Goal: Entertainment & Leisure: Consume media (video, audio)

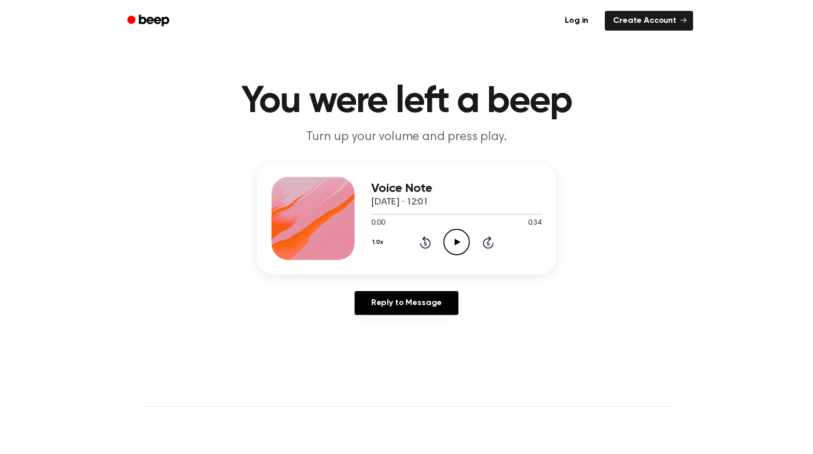
click at [453, 236] on icon "Play Audio" at bounding box center [456, 242] width 26 height 26
click at [453, 241] on icon "Pause Audio" at bounding box center [456, 242] width 26 height 26
click at [426, 243] on icon "Rewind 5 seconds" at bounding box center [424, 242] width 11 height 13
click at [465, 242] on icon "Play Audio" at bounding box center [456, 242] width 26 height 26
click at [463, 241] on icon "Pause Audio" at bounding box center [456, 242] width 26 height 26
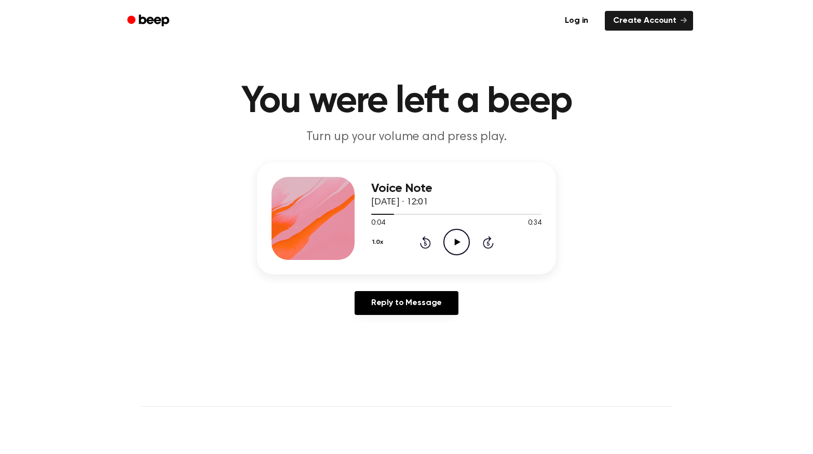
click at [456, 238] on icon "Play Audio" at bounding box center [456, 242] width 26 height 26
click at [447, 237] on icon "Pause Audio" at bounding box center [456, 242] width 26 height 26
drag, startPoint x: 401, startPoint y: 212, endPoint x: 359, endPoint y: 214, distance: 42.1
click at [359, 214] on div "Voice Note [DATE] · 12:01 0:06 0:34 Your browser does not support the [object O…" at bounding box center [406, 218] width 299 height 112
click at [431, 211] on div at bounding box center [456, 214] width 170 height 8
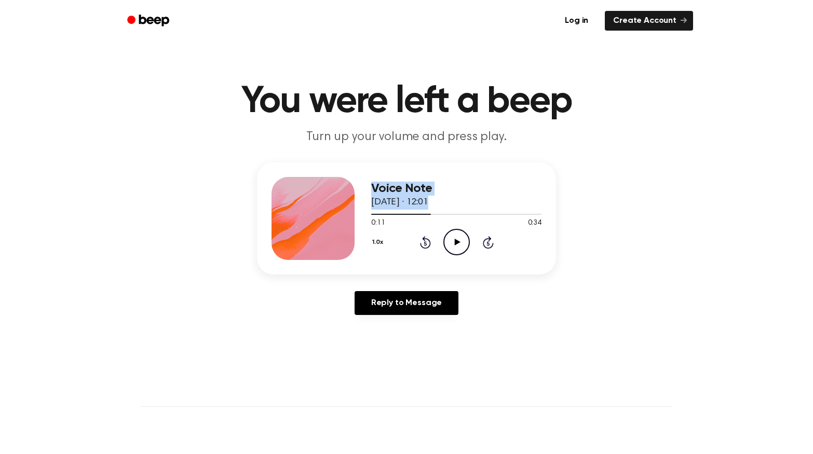
drag, startPoint x: 421, startPoint y: 211, endPoint x: 350, endPoint y: 216, distance: 71.3
click at [350, 216] on div "Voice Note [DATE] · 12:01 0:11 0:34 Your browser does not support the [object O…" at bounding box center [406, 218] width 299 height 112
click at [406, 226] on div "0:11 0:34" at bounding box center [456, 223] width 170 height 11
drag, startPoint x: 428, startPoint y: 211, endPoint x: 382, endPoint y: 211, distance: 46.7
click at [382, 211] on div at bounding box center [456, 214] width 170 height 8
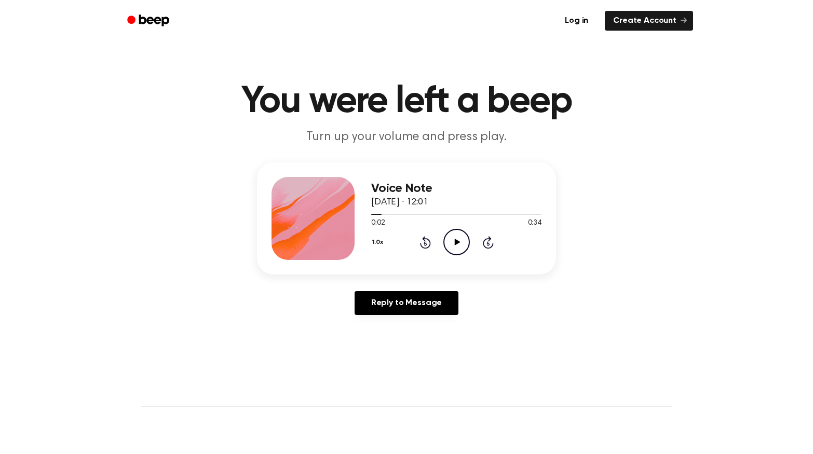
click at [425, 239] on icon at bounding box center [425, 242] width 11 height 12
click at [463, 238] on icon "Play Audio" at bounding box center [456, 242] width 26 height 26
click at [463, 238] on icon "Pause Audio" at bounding box center [456, 242] width 26 height 26
click at [419, 237] on icon "Rewind 5 seconds" at bounding box center [424, 242] width 11 height 13
click at [421, 239] on icon "Rewind 5 seconds" at bounding box center [424, 242] width 11 height 13
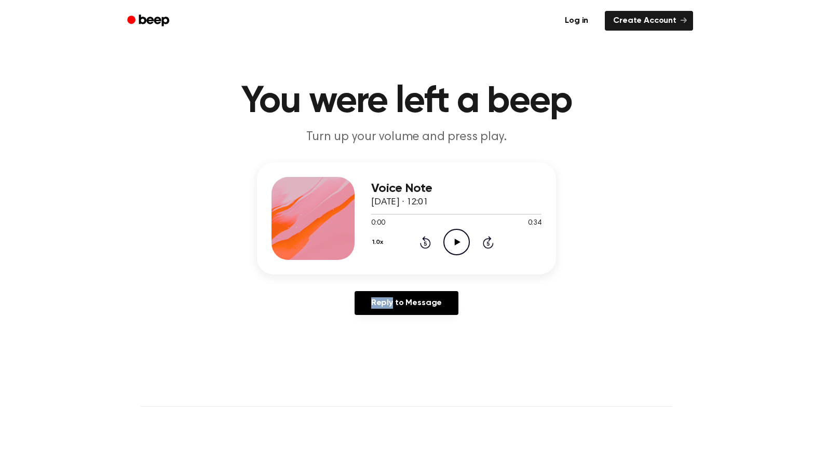
click at [421, 239] on icon "Rewind 5 seconds" at bounding box center [424, 242] width 11 height 13
click at [464, 237] on icon "Play Audio" at bounding box center [456, 242] width 26 height 26
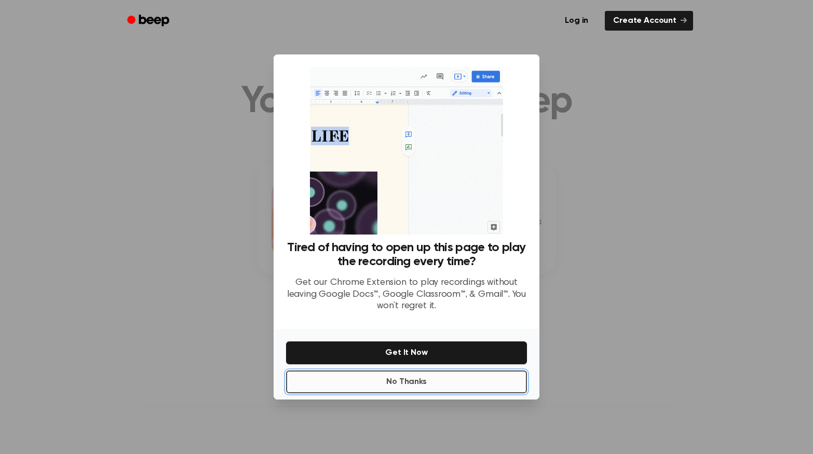
click at [452, 386] on button "No Thanks" at bounding box center [406, 382] width 241 height 23
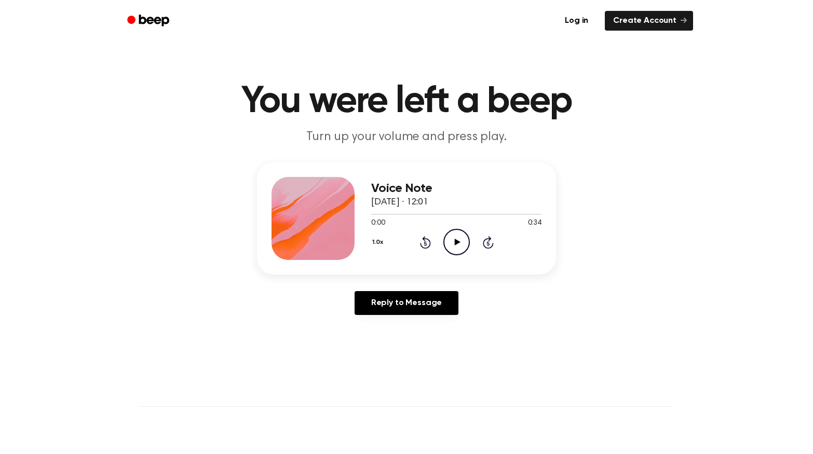
click at [459, 230] on icon "Play Audio" at bounding box center [456, 242] width 26 height 26
click at [459, 230] on icon "Pause Audio" at bounding box center [456, 242] width 26 height 26
click at [427, 238] on icon at bounding box center [425, 242] width 11 height 12
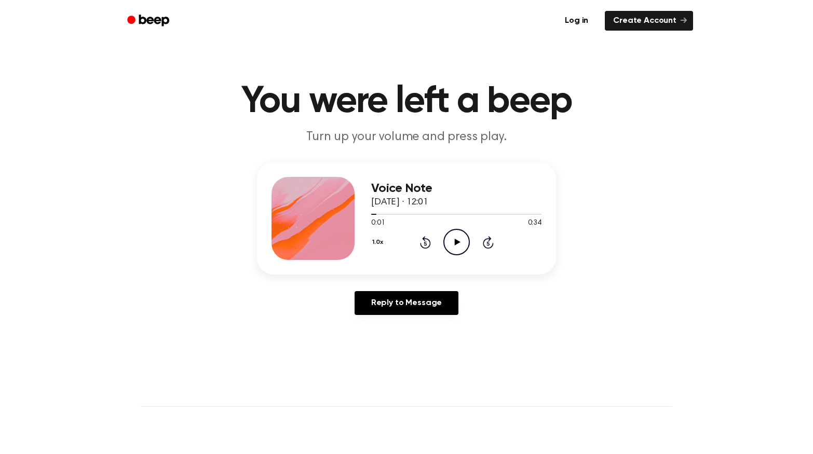
click at [427, 238] on icon at bounding box center [425, 242] width 11 height 12
click at [452, 241] on icon "Play Audio" at bounding box center [456, 242] width 26 height 26
click at [452, 241] on icon "Pause Audio" at bounding box center [456, 242] width 26 height 26
click at [424, 240] on icon at bounding box center [425, 242] width 11 height 12
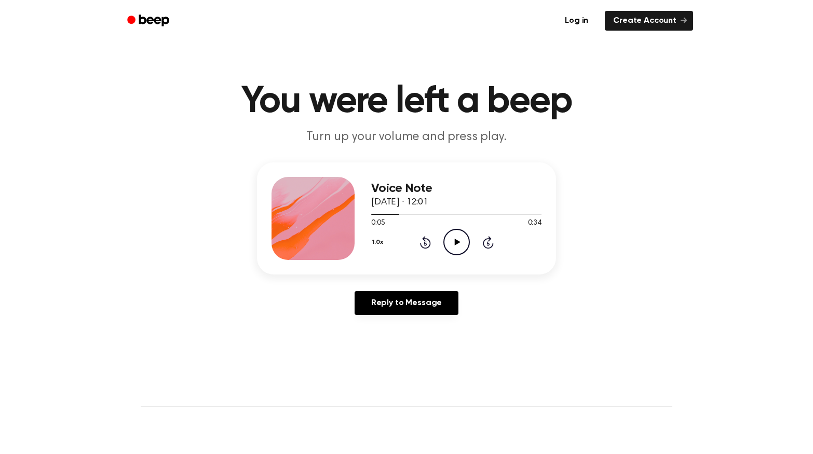
click at [428, 240] on icon at bounding box center [425, 242] width 11 height 12
click at [444, 238] on circle at bounding box center [456, 241] width 25 height 25
click at [448, 239] on icon "Pause Audio" at bounding box center [456, 242] width 26 height 26
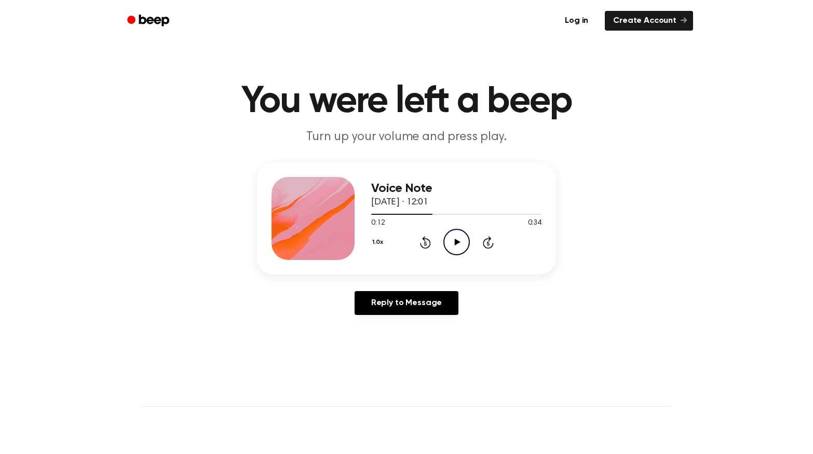
click at [417, 238] on div "1.0x Rewind 5 seconds Play Audio Skip 5 seconds" at bounding box center [456, 242] width 170 height 26
click at [422, 240] on icon "Rewind 5 seconds" at bounding box center [424, 242] width 11 height 13
click at [457, 243] on icon at bounding box center [457, 242] width 6 height 7
click at [457, 243] on icon at bounding box center [456, 242] width 5 height 7
click at [432, 243] on div "1.0x Rewind 5 seconds Play Audio Skip 5 seconds" at bounding box center [456, 242] width 170 height 26
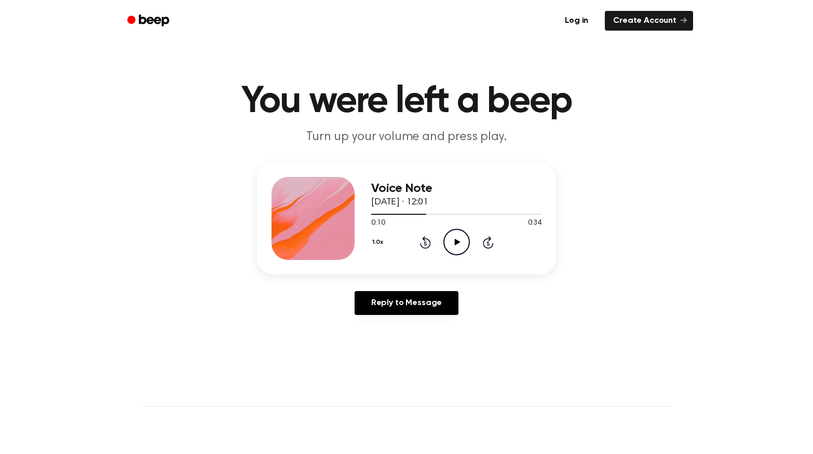
click at [429, 242] on icon at bounding box center [425, 242] width 11 height 12
click at [438, 247] on div "1.0x Rewind 5 seconds Play Audio Skip 5 seconds" at bounding box center [456, 242] width 170 height 26
click at [457, 235] on icon "Play Audio" at bounding box center [456, 242] width 26 height 26
click at [457, 235] on icon "Pause Audio" at bounding box center [456, 242] width 26 height 26
click at [422, 239] on icon at bounding box center [425, 242] width 11 height 12
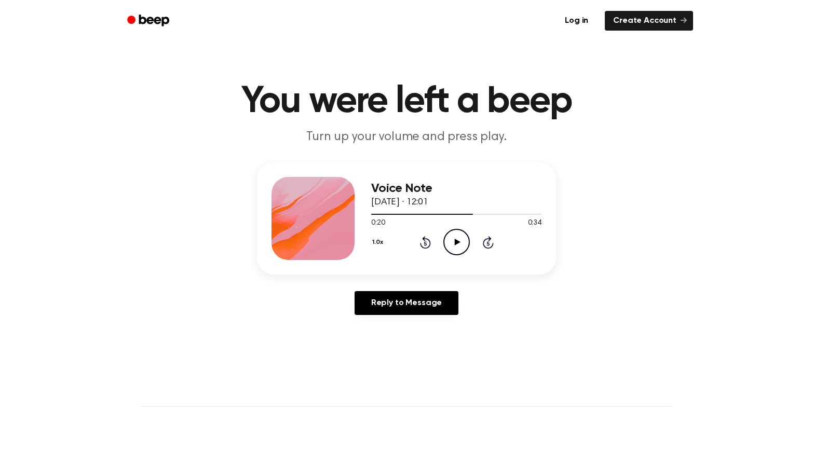
click at [422, 239] on icon at bounding box center [425, 242] width 11 height 12
click at [457, 239] on icon "Play Audio" at bounding box center [456, 242] width 26 height 26
click at [457, 239] on icon "Pause Audio" at bounding box center [456, 242] width 26 height 26
click at [414, 242] on div "1.0x Rewind 5 seconds Play Audio Skip 5 seconds" at bounding box center [456, 242] width 170 height 26
click at [424, 241] on icon at bounding box center [425, 242] width 11 height 12
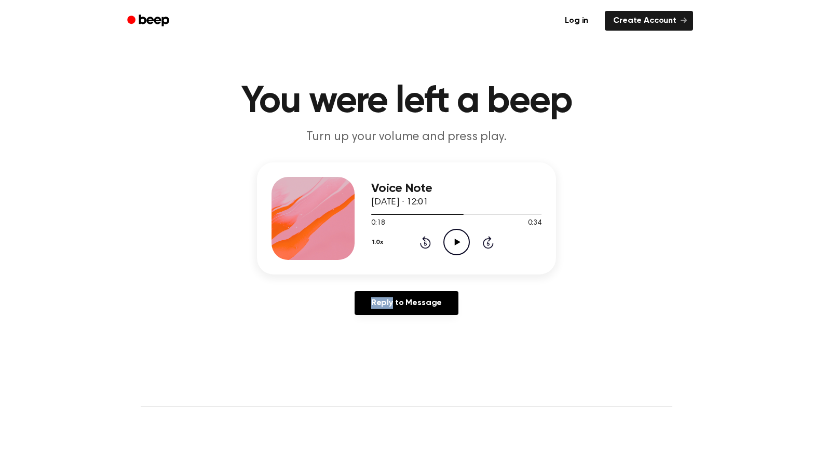
click at [424, 241] on icon at bounding box center [425, 242] width 11 height 12
click at [453, 240] on icon "Play Audio" at bounding box center [456, 242] width 26 height 26
click at [454, 241] on icon at bounding box center [456, 242] width 5 height 7
click at [418, 242] on div "1.0x Rewind 5 seconds Play Audio Skip 5 seconds" at bounding box center [456, 242] width 170 height 26
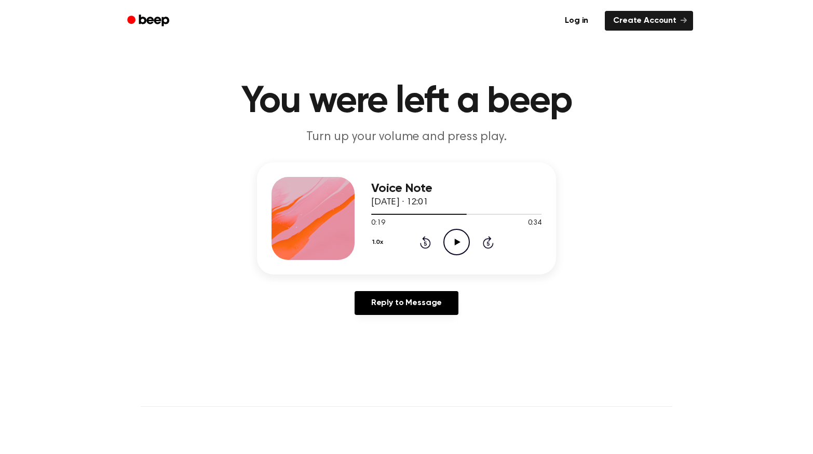
click at [425, 243] on icon at bounding box center [425, 243] width 3 height 4
click at [458, 237] on icon "Play Audio" at bounding box center [456, 242] width 26 height 26
click at [458, 237] on icon "Pause Audio" at bounding box center [456, 242] width 26 height 26
click at [458, 237] on icon "Play Audio" at bounding box center [456, 242] width 26 height 26
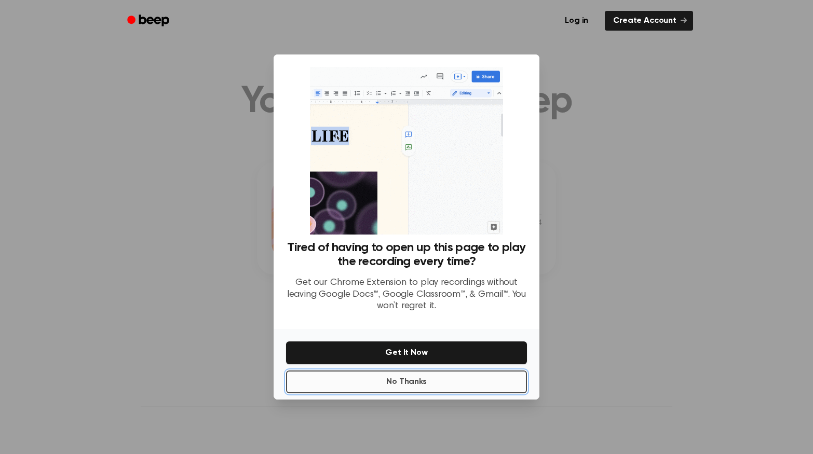
click at [478, 381] on button "No Thanks" at bounding box center [406, 382] width 241 height 23
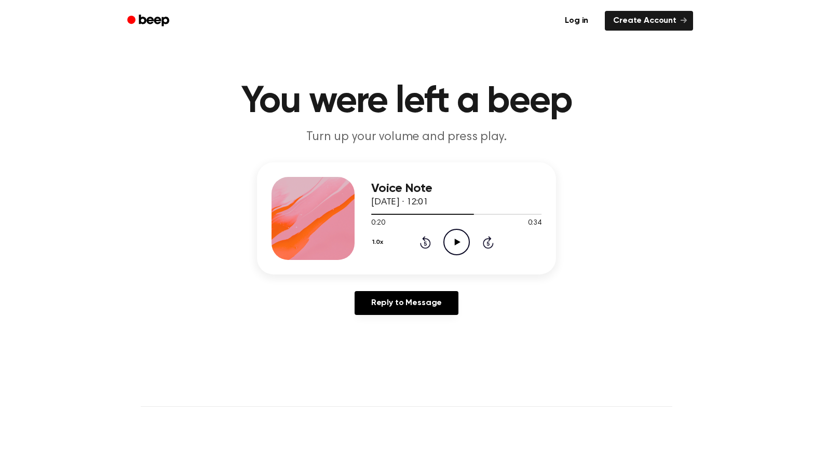
click at [423, 242] on icon "Rewind 5 seconds" at bounding box center [424, 242] width 11 height 13
click at [451, 240] on icon "Play Audio" at bounding box center [456, 242] width 26 height 26
click at [451, 240] on icon "Pause Audio" at bounding box center [456, 242] width 26 height 26
click at [424, 240] on icon at bounding box center [425, 242] width 11 height 12
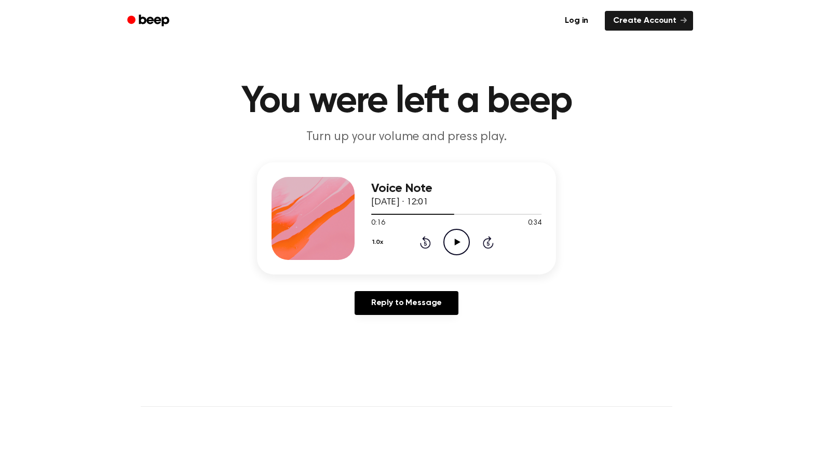
click at [456, 238] on icon "Play Audio" at bounding box center [456, 242] width 26 height 26
click at [456, 238] on icon "Pause Audio" at bounding box center [456, 242] width 26 height 26
click at [456, 238] on icon "Play Audio" at bounding box center [456, 242] width 26 height 26
click at [456, 238] on icon "Pause Audio" at bounding box center [456, 242] width 26 height 26
click at [429, 243] on icon at bounding box center [425, 242] width 11 height 12
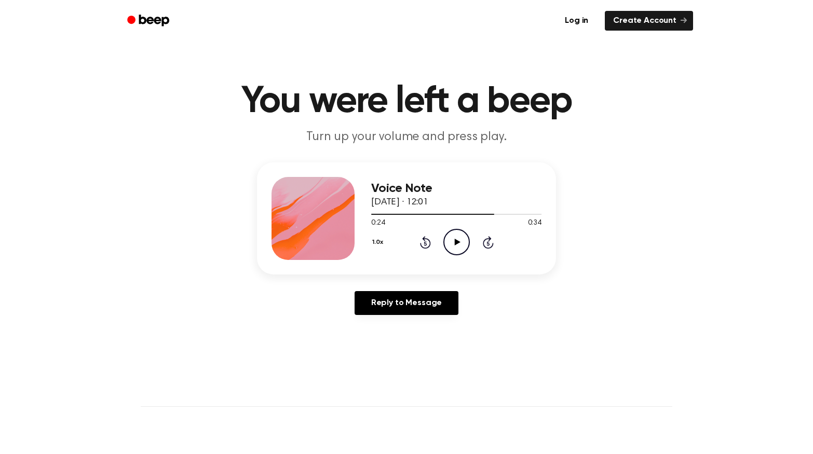
click at [429, 243] on icon at bounding box center [425, 242] width 11 height 12
click at [451, 240] on icon "Play Audio" at bounding box center [456, 242] width 26 height 26
click at [451, 240] on icon "Pause Audio" at bounding box center [456, 242] width 26 height 26
click at [451, 240] on icon "Play Audio" at bounding box center [456, 242] width 26 height 26
click at [419, 245] on icon "Rewind 5 seconds" at bounding box center [424, 242] width 11 height 13
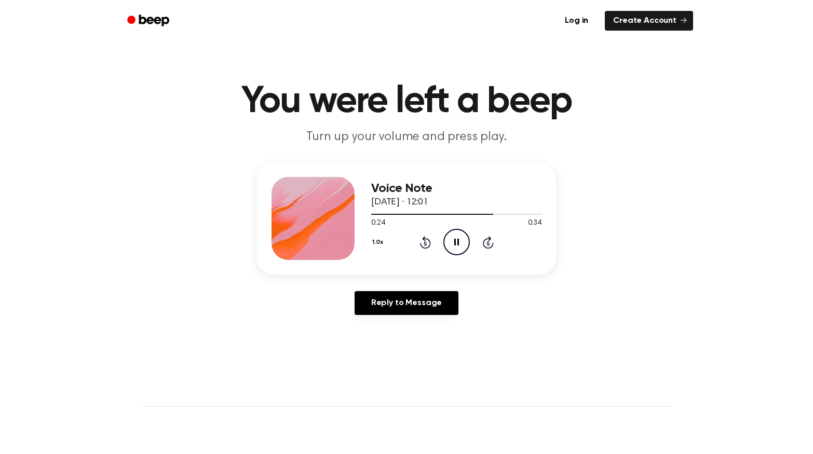
click at [426, 242] on icon "Rewind 5 seconds" at bounding box center [424, 242] width 11 height 13
click at [446, 244] on icon "Pause Audio" at bounding box center [456, 242] width 26 height 26
click at [446, 244] on icon "Play Audio" at bounding box center [456, 242] width 26 height 26
click at [450, 243] on icon "Pause Audio" at bounding box center [456, 242] width 26 height 26
click at [422, 243] on icon "Rewind 5 seconds" at bounding box center [424, 242] width 11 height 13
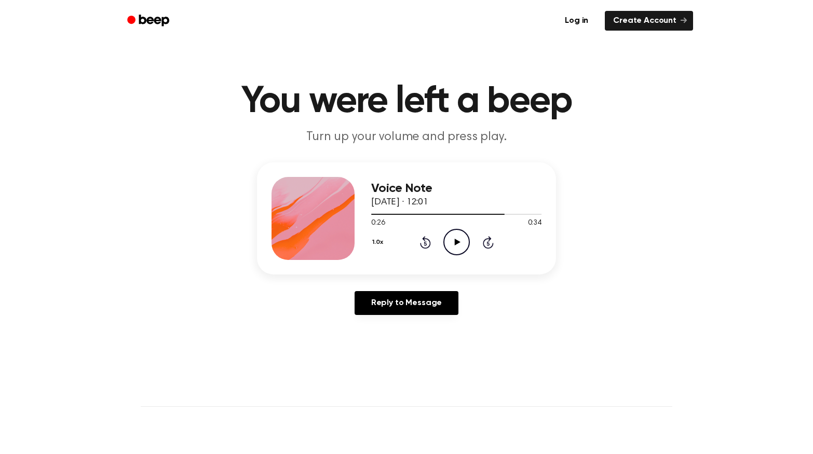
click at [456, 245] on icon at bounding box center [457, 242] width 6 height 7
click at [456, 245] on icon "Pause Audio" at bounding box center [456, 242] width 26 height 26
click at [456, 245] on icon at bounding box center [457, 242] width 6 height 7
click at [426, 239] on icon at bounding box center [425, 242] width 11 height 12
click at [428, 243] on icon "Rewind 5 seconds" at bounding box center [424, 242] width 11 height 13
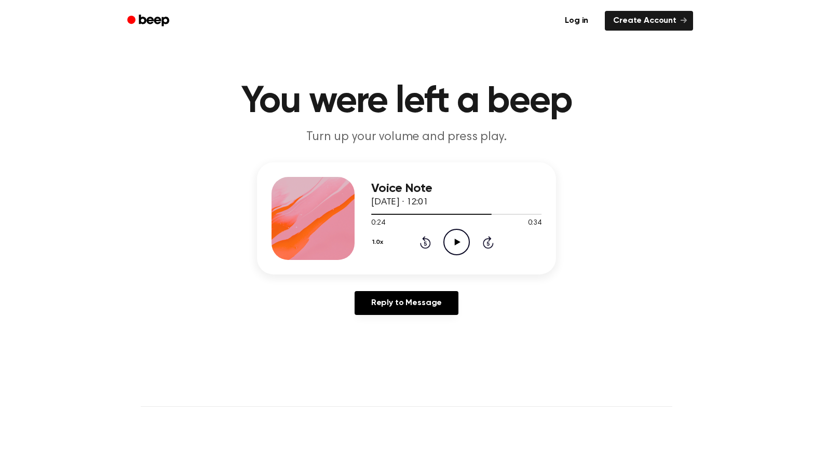
click at [458, 246] on icon "Play Audio" at bounding box center [456, 242] width 26 height 26
click at [458, 246] on icon "Pause Audio" at bounding box center [456, 242] width 26 height 26
click at [426, 242] on icon "Rewind 5 seconds" at bounding box center [424, 242] width 11 height 13
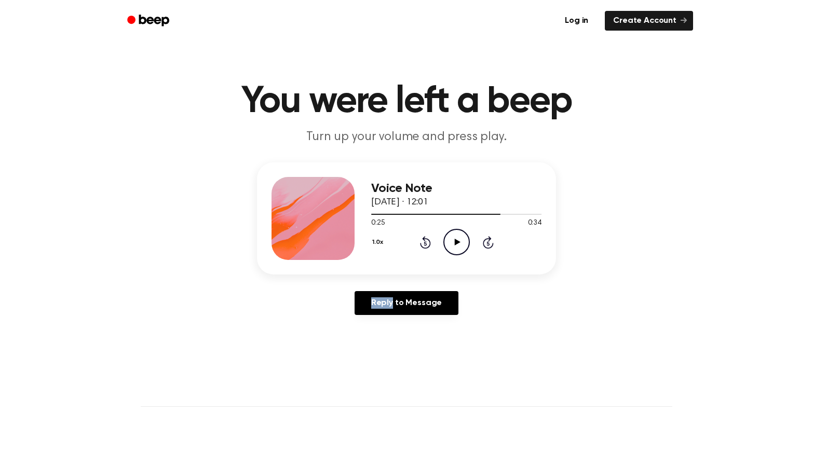
click at [426, 242] on icon "Rewind 5 seconds" at bounding box center [424, 242] width 11 height 13
click at [426, 244] on icon "Rewind 5 seconds" at bounding box center [424, 242] width 11 height 13
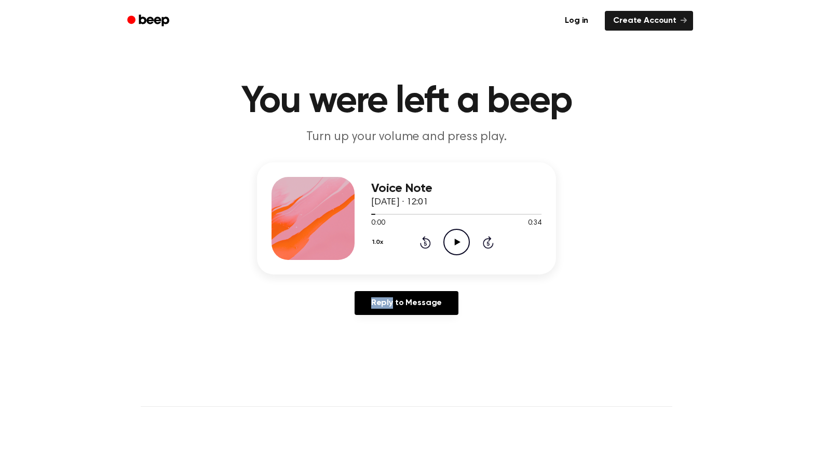
click at [426, 244] on icon "Rewind 5 seconds" at bounding box center [424, 242] width 11 height 13
click at [452, 249] on icon "Play Audio" at bounding box center [456, 242] width 26 height 26
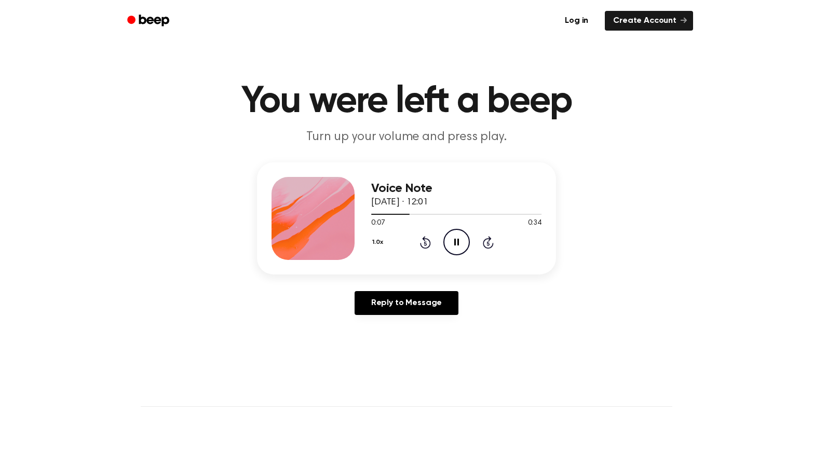
click at [457, 239] on icon "Pause Audio" at bounding box center [456, 242] width 26 height 26
